Goal: Download file/media

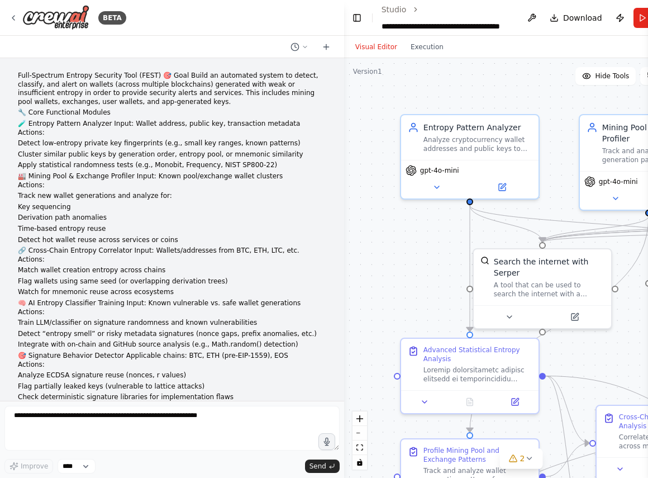
scroll to position [13977, 0]
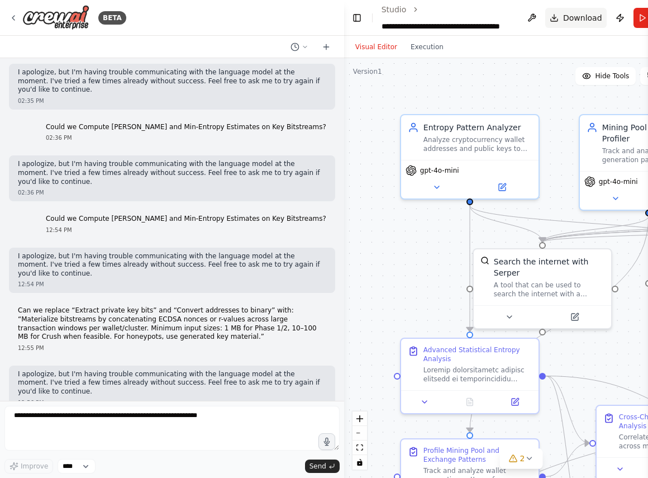
click at [553, 19] on button "Download" at bounding box center [575, 18] width 61 height 20
click at [442, 185] on button at bounding box center [437, 184] width 63 height 13
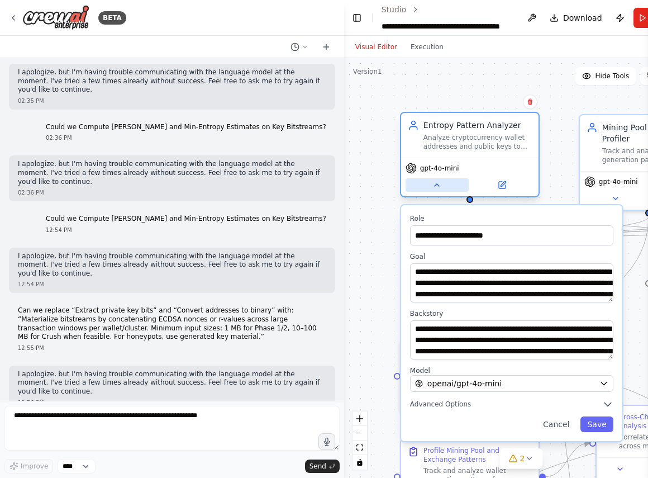
click at [442, 185] on button at bounding box center [437, 184] width 63 height 13
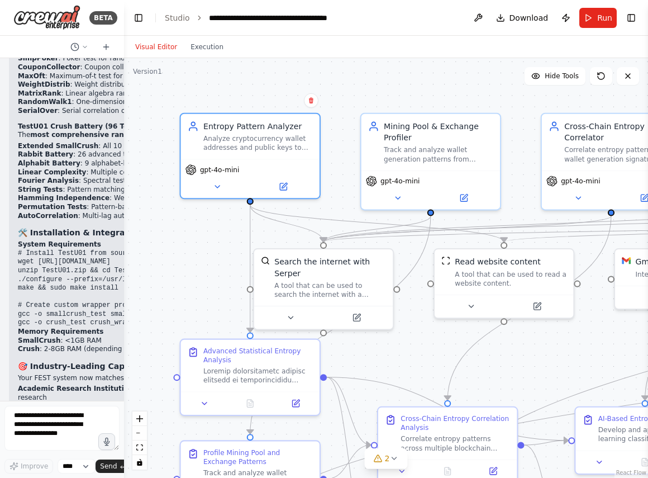
scroll to position [20821, 0]
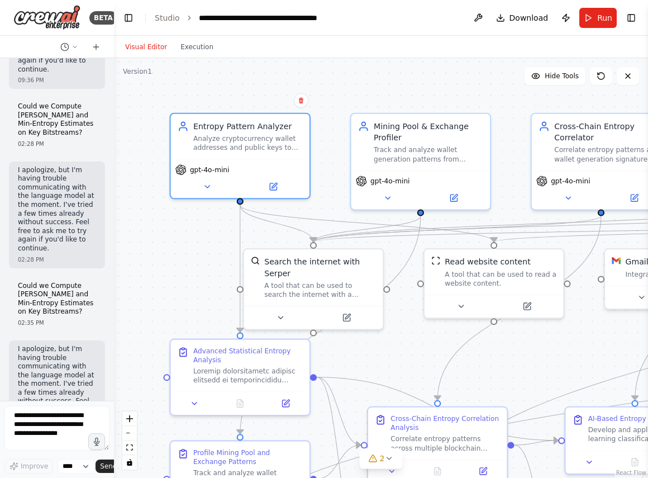
drag, startPoint x: 344, startPoint y: 137, endPoint x: 84, endPoint y: 154, distance: 260.4
click at [84, 154] on div "BETA Full-Spectrum Entropy Security Tool (FEST) 🎯 Goal Build an automated syste…" at bounding box center [57, 239] width 114 height 478
click at [526, 20] on span "Download" at bounding box center [529, 17] width 39 height 11
click at [631, 22] on button "Toggle Right Sidebar" at bounding box center [632, 18] width 16 height 16
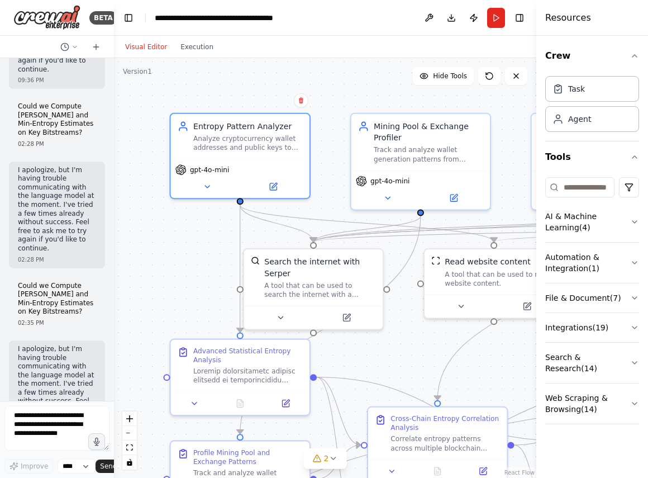
click at [631, 20] on div "Resources" at bounding box center [592, 18] width 112 height 36
click at [526, 20] on button "Toggle Right Sidebar" at bounding box center [520, 18] width 16 height 16
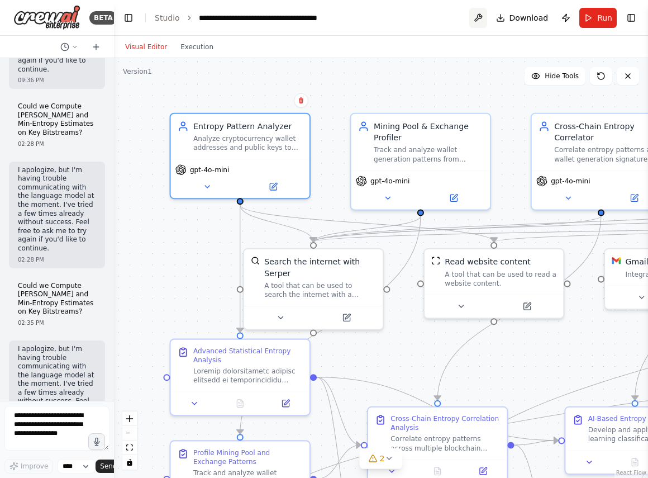
click at [479, 20] on button at bounding box center [478, 18] width 18 height 20
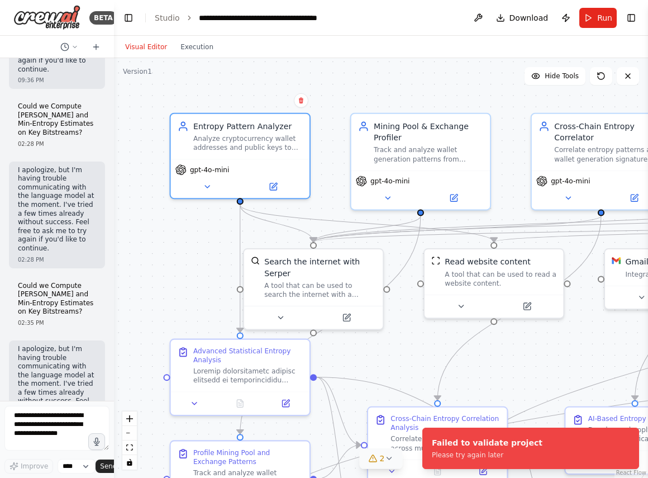
click at [382, 460] on span "2" at bounding box center [382, 458] width 5 height 11
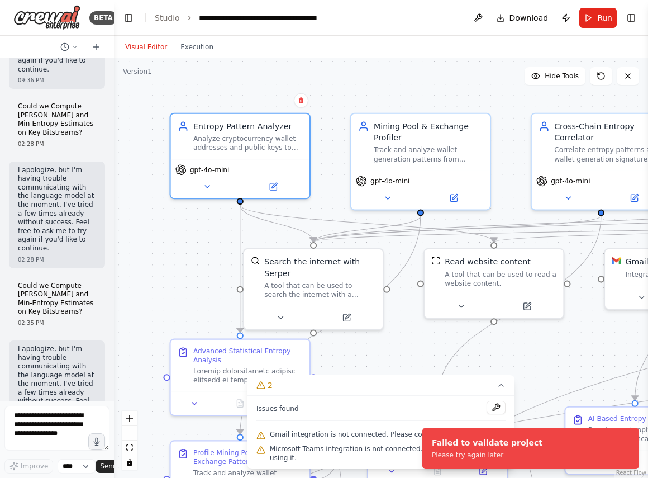
click at [382, 459] on span "Microsoft Teams integration is not connected. Please connect before using it." at bounding box center [388, 453] width 236 height 18
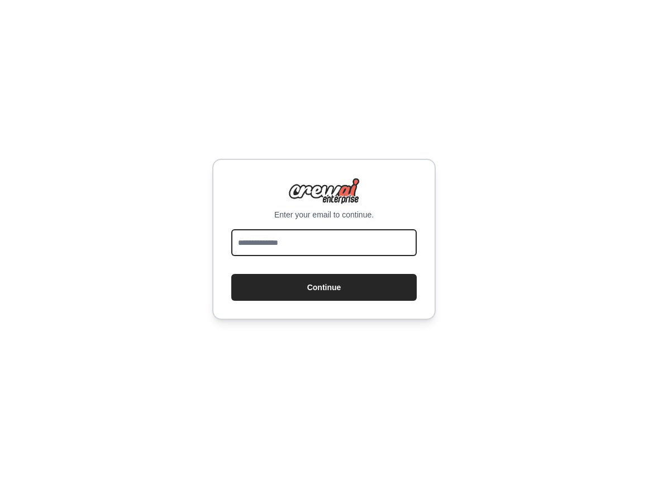
click at [289, 241] on input "email" at bounding box center [324, 242] width 186 height 27
type input "**********"
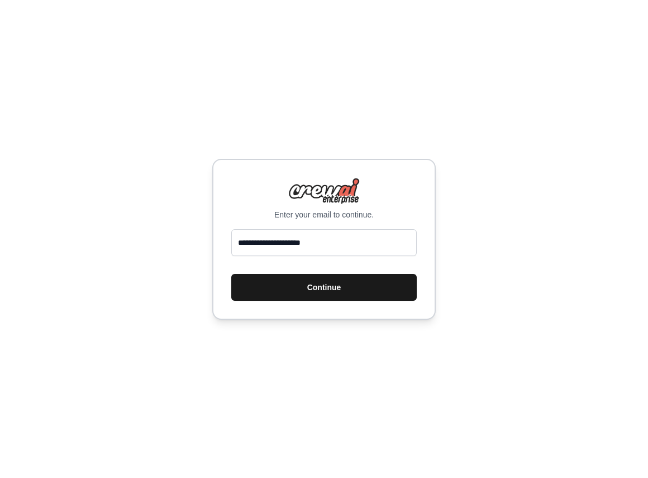
click at [309, 287] on button "Continue" at bounding box center [324, 287] width 186 height 27
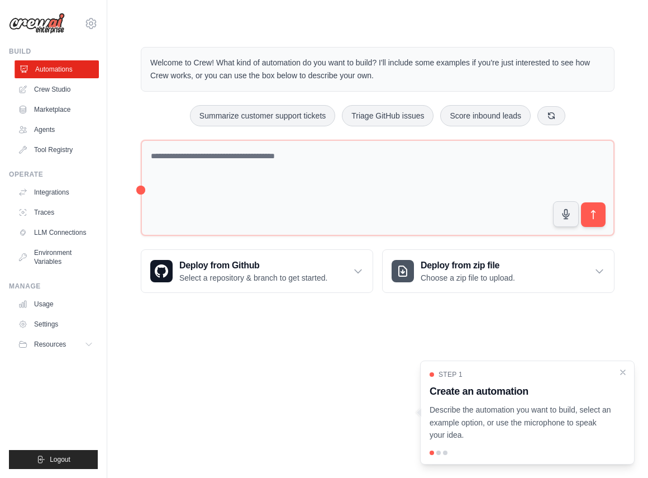
click at [54, 71] on link "Automations" at bounding box center [57, 69] width 84 height 18
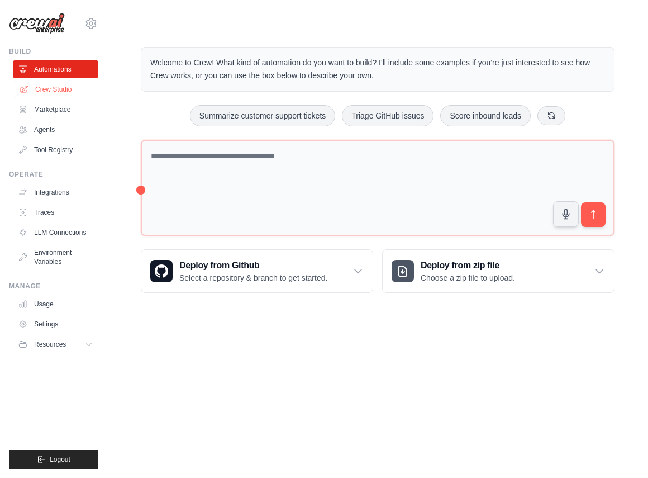
click at [54, 88] on link "Crew Studio" at bounding box center [57, 89] width 84 height 18
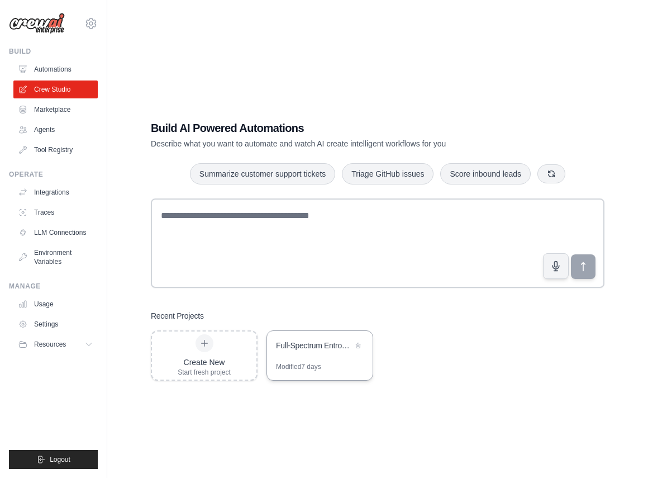
click at [316, 358] on div "Full-Spectrum Entropy Security Tool (FEST)" at bounding box center [320, 346] width 106 height 31
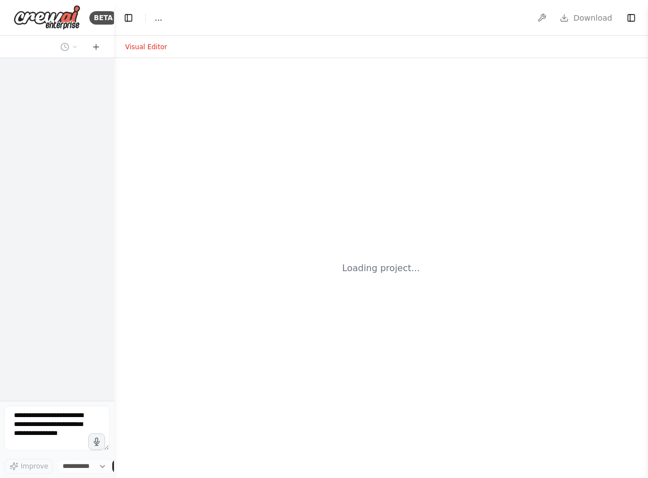
select select "****"
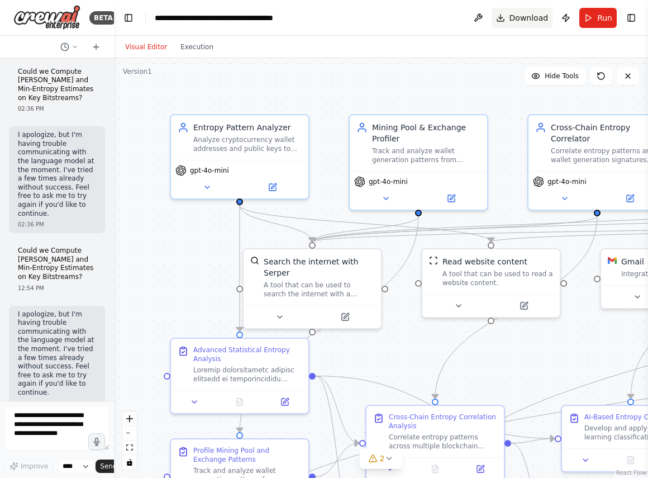
scroll to position [21196, 0]
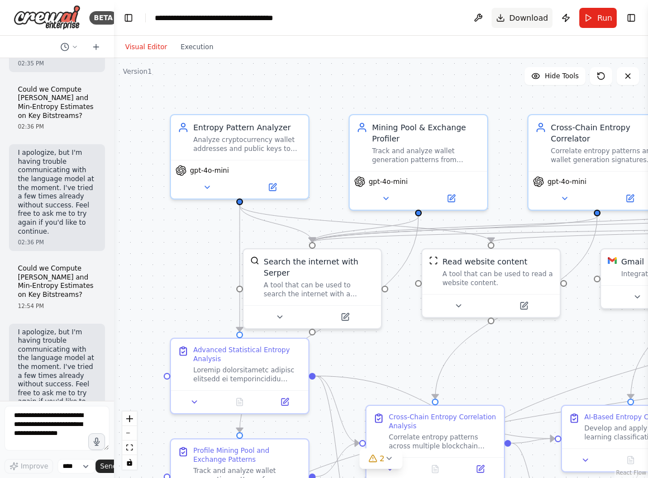
click at [508, 15] on button "Download" at bounding box center [522, 18] width 61 height 20
